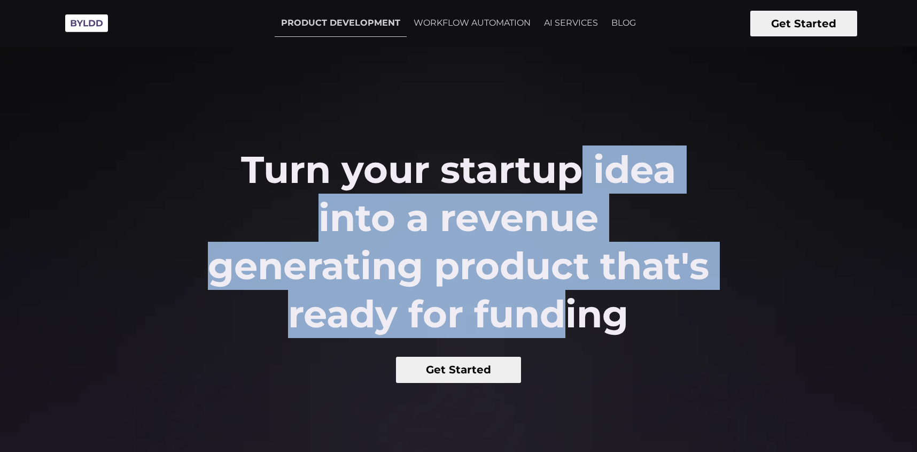
click at [348, 313] on h2 "Turn your startup idea into a revenue generating product that's ready for fundi…" at bounding box center [458, 241] width 505 height 192
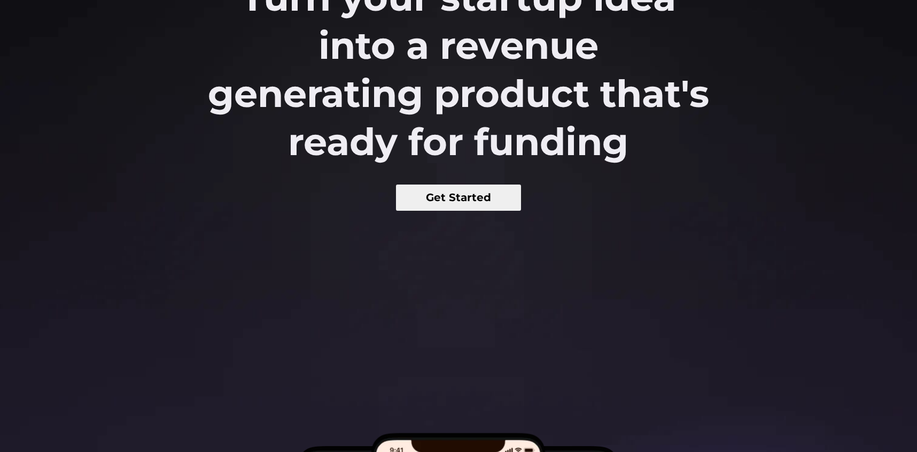
click at [347, 316] on div at bounding box center [458, 456] width 917 height 374
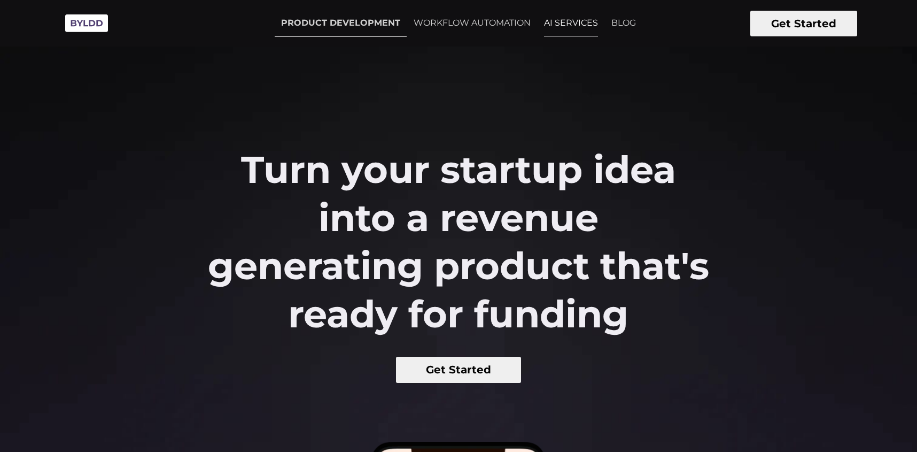
click at [562, 16] on link "AI SERVICES" at bounding box center [571, 23] width 67 height 27
click at [478, 25] on link "WORKFLOW AUTOMATION" at bounding box center [472, 23] width 130 height 27
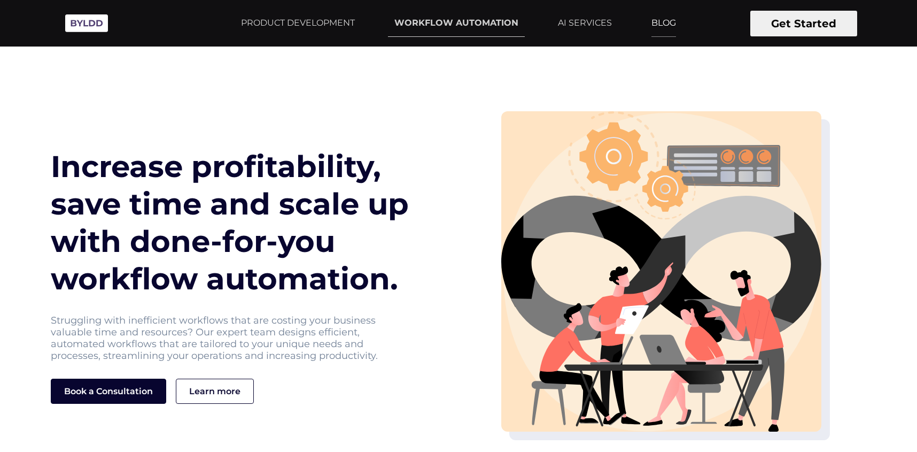
click at [660, 25] on link "BLOG" at bounding box center [663, 23] width 37 height 27
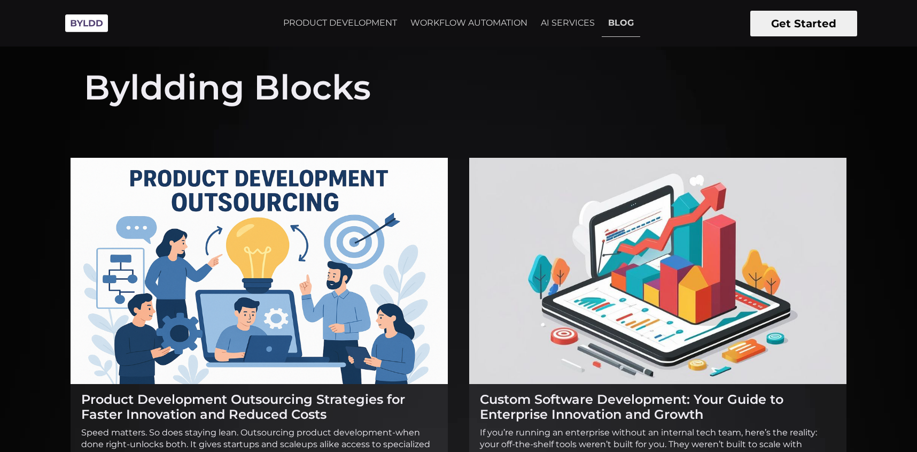
scroll to position [22, 0]
